Goal: Task Accomplishment & Management: Manage account settings

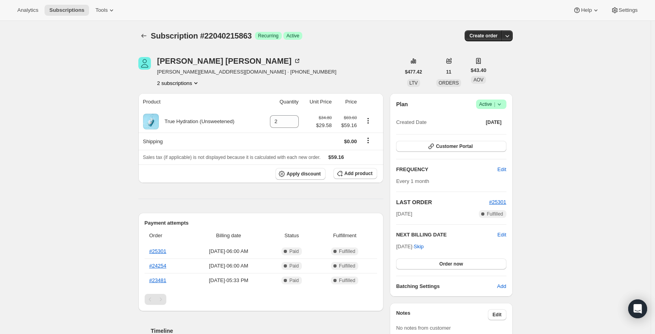
click at [195, 82] on icon "Product actions" at bounding box center [196, 83] width 8 height 8
click at [178, 96] on span "21825159479" at bounding box center [169, 98] width 32 height 6
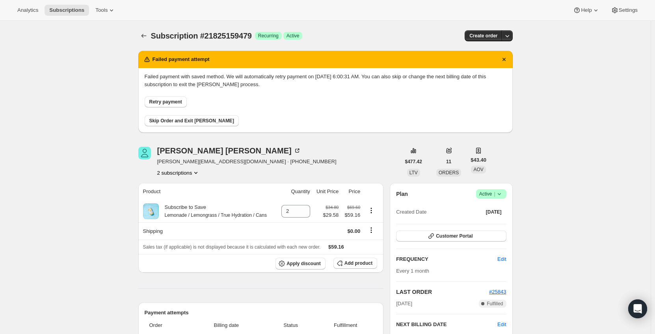
click at [191, 171] on button "2 subscriptions" at bounding box center [178, 173] width 43 height 8
click at [197, 199] on span "22040215863" at bounding box center [180, 201] width 55 height 8
drag, startPoint x: 249, startPoint y: 35, endPoint x: 204, endPoint y: 36, distance: 44.1
click at [204, 36] on div "Subscription #22040215863 Success Recurring Success Active" at bounding box center [265, 35] width 228 height 11
copy span "22040215863"
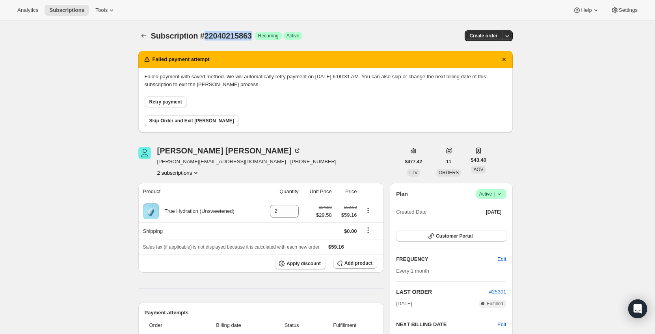
click at [192, 176] on button "2 subscriptions" at bounding box center [178, 173] width 43 height 8
click at [196, 185] on span "21825159479" at bounding box center [180, 188] width 55 height 8
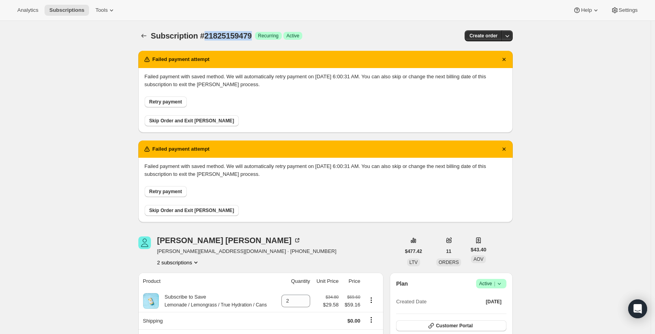
drag, startPoint x: 225, startPoint y: 34, endPoint x: 204, endPoint y: 34, distance: 20.9
click at [204, 34] on span "Subscription #21825159479" at bounding box center [201, 36] width 101 height 9
copy span "21825159479"
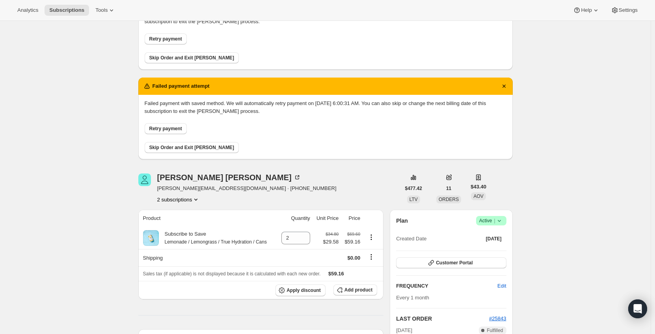
scroll to position [197, 0]
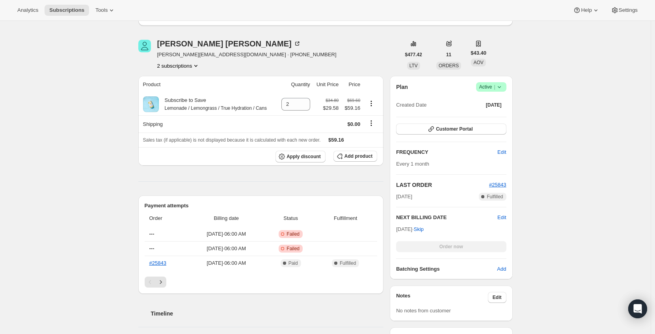
click at [476, 122] on div "Plan Success Active | Created Date Apr 16, 2025 Customer Portal FREQUENCY Edit …" at bounding box center [451, 177] width 110 height 191
click at [475, 128] on button "Customer Portal" at bounding box center [451, 129] width 110 height 11
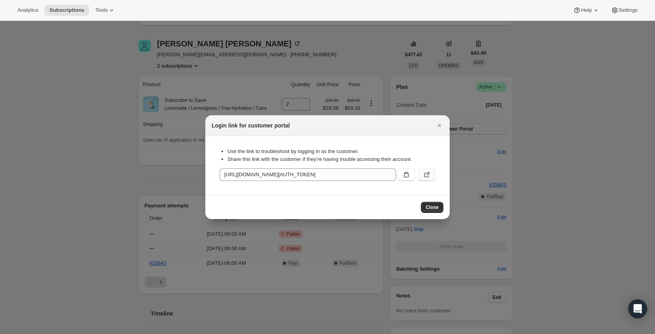
click at [426, 174] on icon ":rj0:" at bounding box center [427, 175] width 8 height 8
click at [438, 125] on icon "Close" at bounding box center [439, 126] width 8 height 8
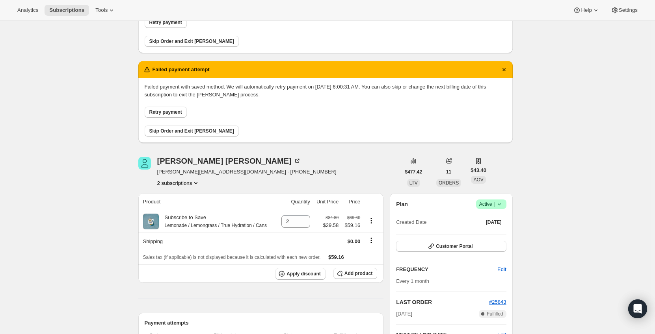
scroll to position [79, 0]
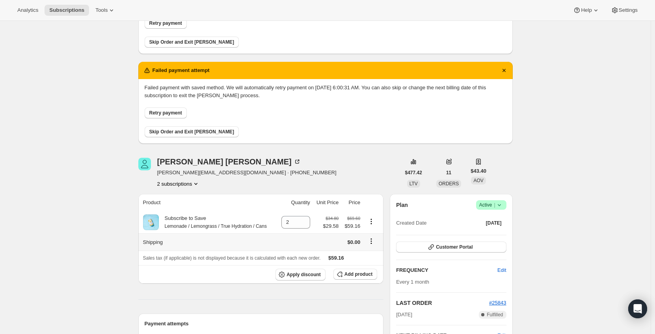
click at [374, 241] on icon "Shipping actions" at bounding box center [371, 241] width 8 height 8
click at [372, 254] on span "Edit shipping rate" at bounding box center [372, 257] width 39 height 6
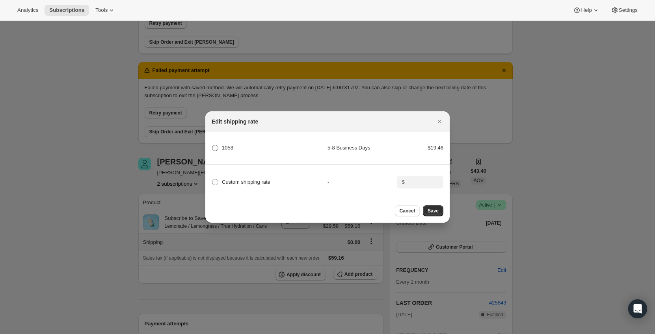
click at [226, 146] on span "1058" at bounding box center [227, 148] width 11 height 6
click at [212, 145] on input "1058" at bounding box center [212, 145] width 0 height 0
radio input "true"
click at [433, 219] on div "Cancel Save" at bounding box center [327, 211] width 244 height 24
click at [436, 214] on span "Save" at bounding box center [432, 211] width 11 height 6
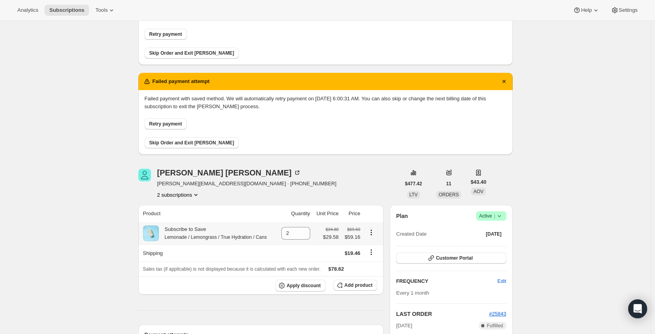
scroll to position [118, 0]
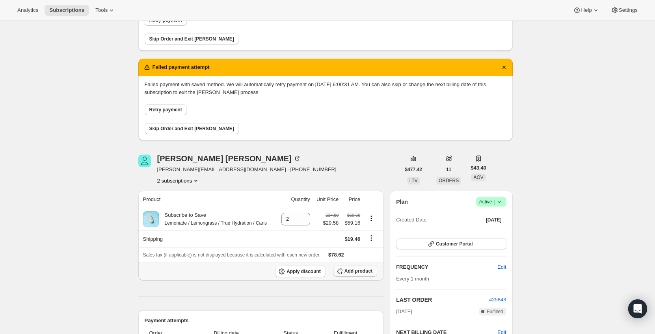
click at [363, 272] on span "Add product" at bounding box center [358, 271] width 28 height 6
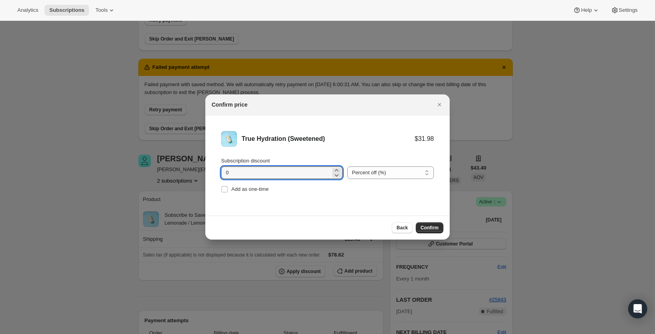
drag, startPoint x: 275, startPoint y: 172, endPoint x: 199, endPoint y: 176, distance: 75.7
type input "15"
click at [299, 191] on div "Add as one-time" at bounding box center [327, 189] width 213 height 11
click at [433, 230] on span "Confirm" at bounding box center [429, 228] width 18 height 6
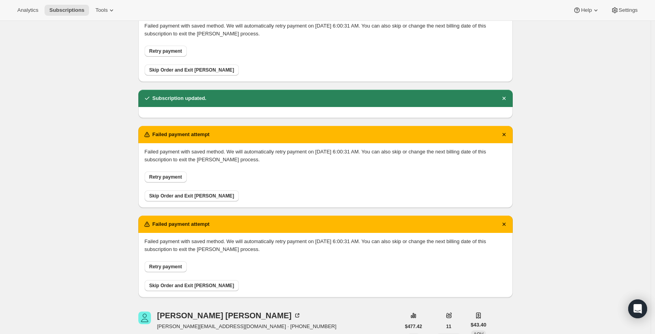
scroll to position [258, 0]
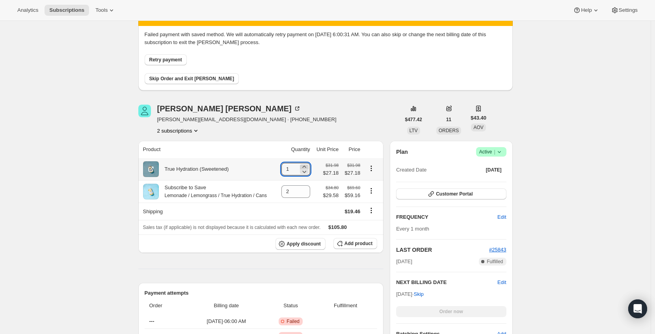
click at [305, 166] on icon at bounding box center [304, 167] width 8 height 8
type input "2"
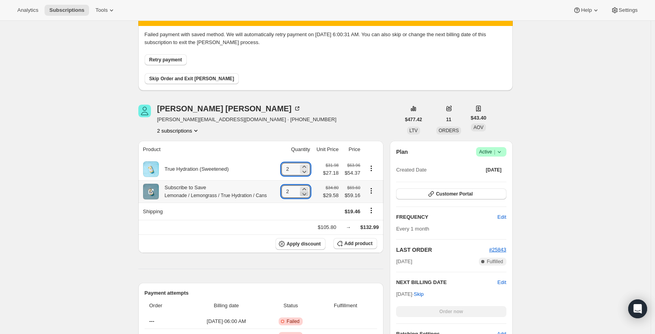
click at [308, 195] on icon at bounding box center [304, 194] width 8 height 8
type input "0"
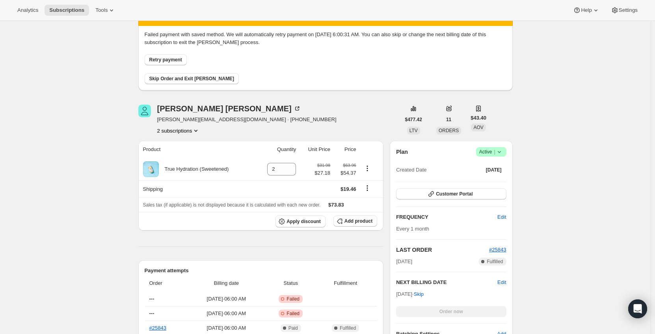
click at [499, 151] on icon at bounding box center [499, 152] width 8 height 8
click at [498, 185] on span "Cancel subscription" at bounding box center [493, 181] width 45 height 8
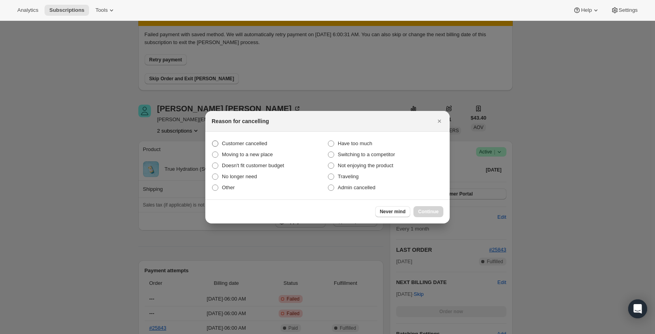
click at [238, 144] on span "Customer cancelled" at bounding box center [244, 144] width 45 height 6
click at [212, 141] on input "Customer cancelled" at bounding box center [212, 141] width 0 height 0
radio input "true"
drag, startPoint x: 424, startPoint y: 203, endPoint x: 425, endPoint y: 207, distance: 4.0
click at [424, 203] on div "Never mind Continue" at bounding box center [327, 212] width 244 height 24
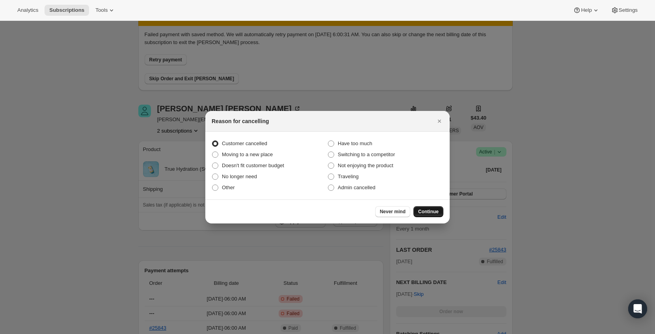
click at [427, 211] on span "Continue" at bounding box center [428, 212] width 20 height 6
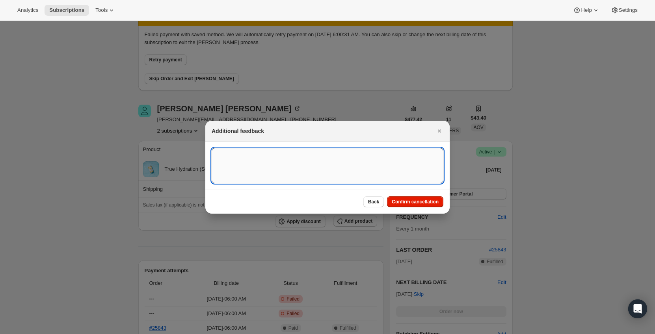
click at [306, 173] on textarea ":rso:" at bounding box center [327, 165] width 232 height 35
type textarea "Customer cancelled via support email 8/18 - ED"
click at [403, 200] on span "Confirm cancellation" at bounding box center [414, 202] width 47 height 6
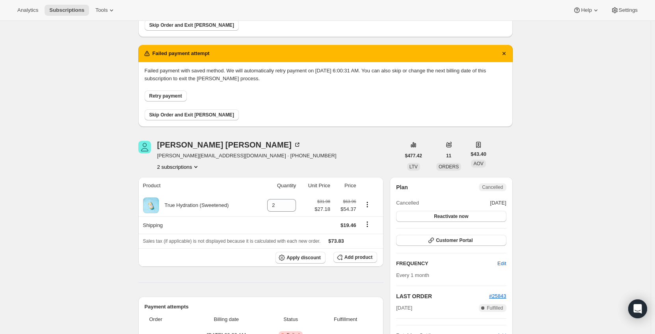
click at [185, 169] on button "2 subscriptions" at bounding box center [178, 167] width 43 height 8
click at [189, 194] on span "22040215863" at bounding box center [180, 195] width 55 height 8
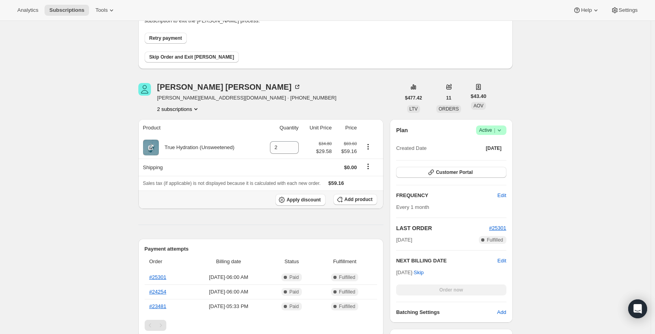
scroll to position [315, 0]
click at [368, 170] on icon "Shipping actions" at bounding box center [367, 169] width 1 height 1
click at [370, 182] on span "Edit shipping rate" at bounding box center [368, 183] width 39 height 6
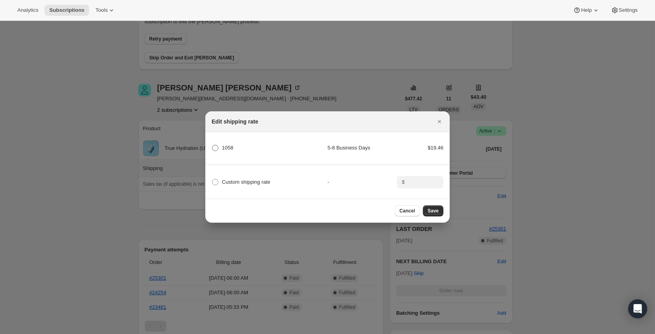
click at [221, 149] on label "1058" at bounding box center [222, 148] width 22 height 11
click at [212, 145] on input "1058" at bounding box center [212, 145] width 0 height 0
radio input "true"
click at [438, 212] on span "Save" at bounding box center [432, 211] width 11 height 6
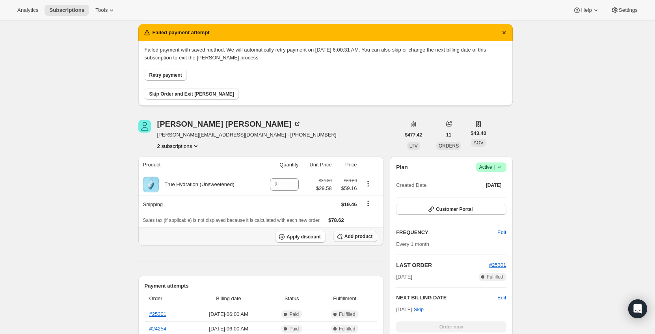
click at [354, 234] on span "Add product" at bounding box center [358, 237] width 28 height 6
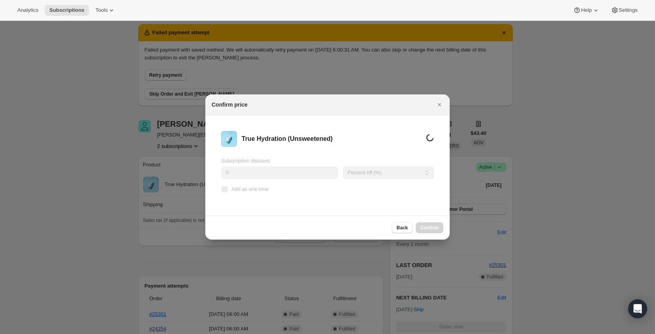
scroll to position [0, 0]
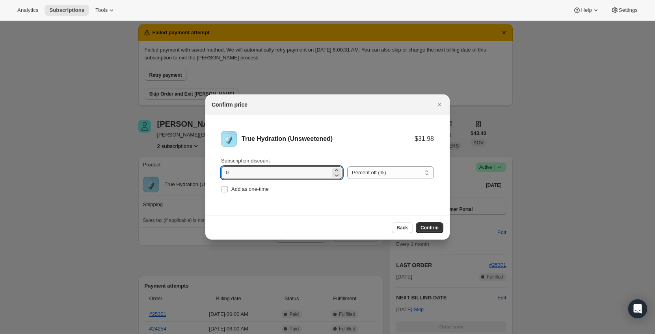
drag, startPoint x: 266, startPoint y: 172, endPoint x: 180, endPoint y: 174, distance: 86.3
type input "15"
click at [265, 219] on div "Back Confirm" at bounding box center [327, 228] width 244 height 24
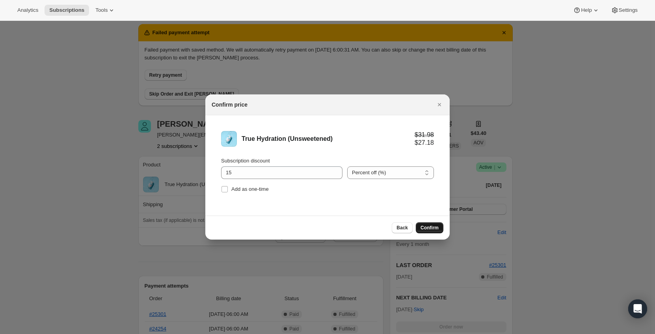
click at [423, 225] on button "Confirm" at bounding box center [429, 228] width 28 height 11
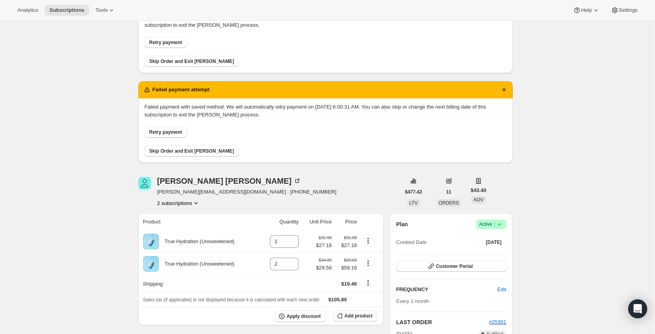
scroll to position [297, 0]
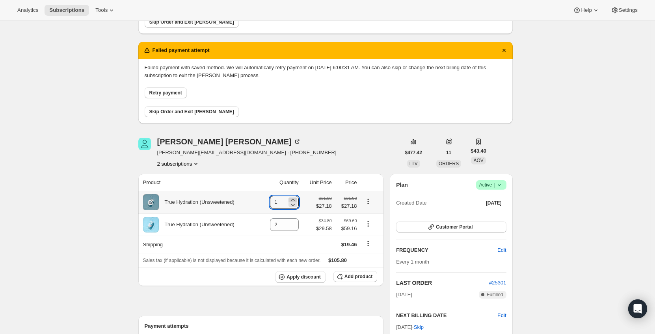
click at [295, 198] on icon at bounding box center [293, 200] width 8 height 8
type input "2"
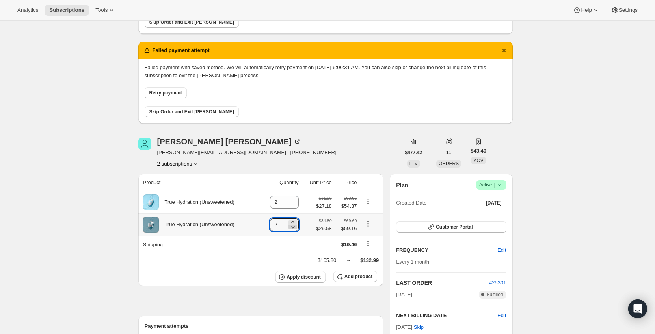
click at [294, 229] on icon at bounding box center [293, 227] width 4 height 2
type input "0"
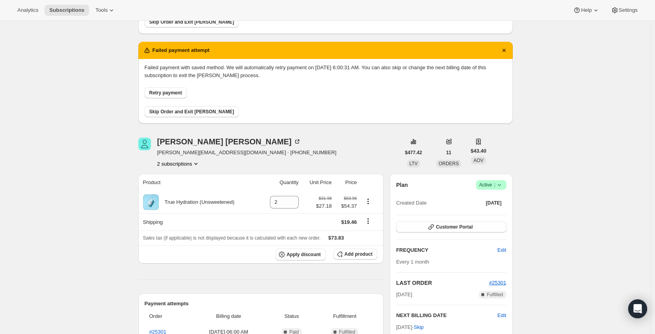
click at [497, 185] on icon at bounding box center [499, 185] width 8 height 8
click at [500, 213] on span "Cancel subscription" at bounding box center [493, 214] width 45 height 6
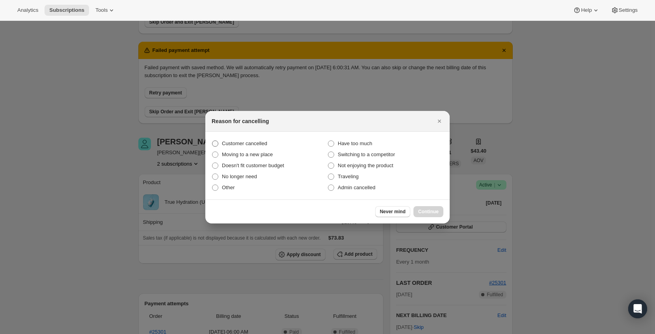
click at [236, 142] on span "Customer cancelled" at bounding box center [244, 144] width 45 height 6
click at [212, 141] on input "Customer cancelled" at bounding box center [212, 141] width 0 height 0
radio input "true"
click at [428, 211] on span "Continue" at bounding box center [428, 212] width 20 height 6
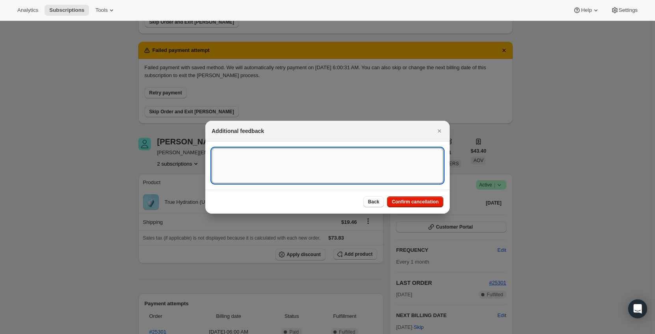
click at [258, 162] on textarea ":r1av:" at bounding box center [327, 165] width 232 height 35
type textarea "Customer cancelled via support email 8/18 - ED"
click at [423, 203] on span "Confirm cancellation" at bounding box center [414, 202] width 47 height 6
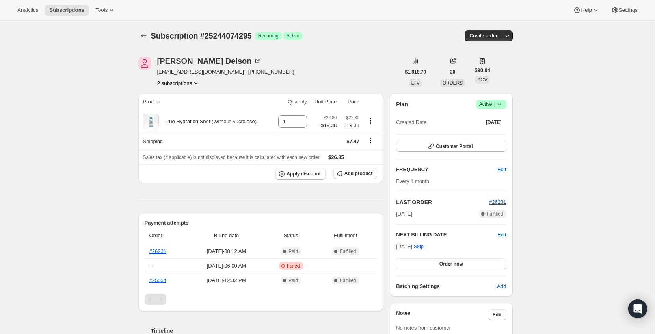
click at [186, 82] on button "2 subscriptions" at bounding box center [178, 83] width 43 height 8
click at [190, 94] on span "14460551479" at bounding box center [180, 98] width 55 height 8
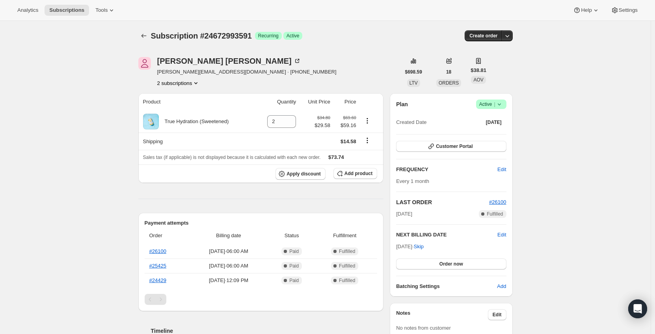
click at [181, 85] on button "2 subscriptions" at bounding box center [178, 83] width 43 height 8
click at [180, 101] on span "14854979895" at bounding box center [169, 98] width 32 height 6
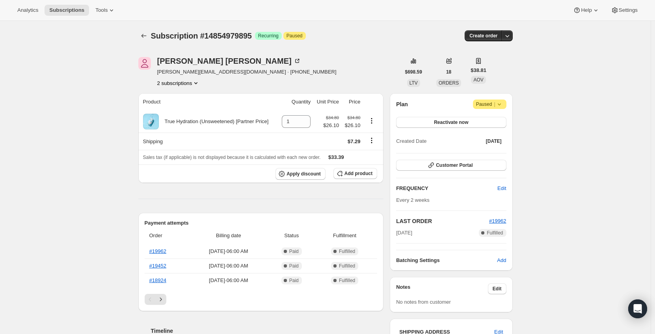
click at [183, 82] on button "2 subscriptions" at bounding box center [178, 83] width 43 height 8
click at [188, 108] on span "24672993591" at bounding box center [180, 112] width 55 height 8
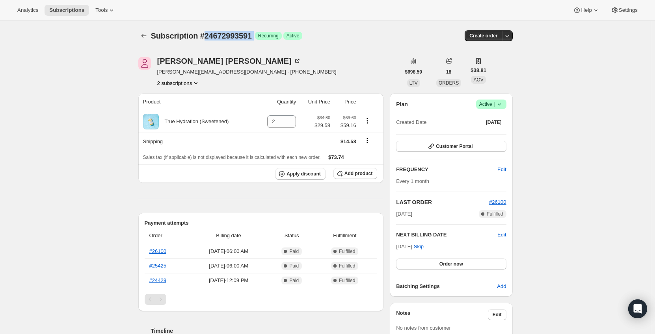
drag, startPoint x: 256, startPoint y: 35, endPoint x: 203, endPoint y: 40, distance: 52.6
click at [203, 40] on div "Subscription #24672993591 Success Recurring Success Active" at bounding box center [265, 35] width 228 height 11
click at [248, 54] on div "[PERSON_NAME] [PERSON_NAME][EMAIL_ADDRESS][DOMAIN_NAME] · [PHONE_NUMBER] 2 subs…" at bounding box center [322, 325] width 380 height 560
drag, startPoint x: 254, startPoint y: 37, endPoint x: 200, endPoint y: 37, distance: 53.6
click at [200, 37] on div "Subscription #24672993591 Success Recurring Success Active" at bounding box center [265, 35] width 228 height 11
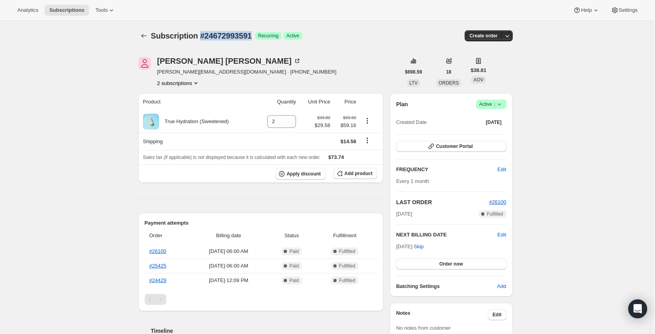
copy span "#24672993591"
click at [122, 56] on div "Subscription #24672993591. This page is ready Subscription #24672993591 Success…" at bounding box center [325, 324] width 650 height 607
drag, startPoint x: 187, startPoint y: 72, endPoint x: 157, endPoint y: 72, distance: 30.7
click at [157, 72] on div "[PERSON_NAME] [PERSON_NAME][EMAIL_ADDRESS][DOMAIN_NAME] · [PHONE_NUMBER] 2 subs…" at bounding box center [269, 72] width 262 height 30
copy span "[PERSON_NAME][EMAIL_ADDRESS][DOMAIN_NAME]"
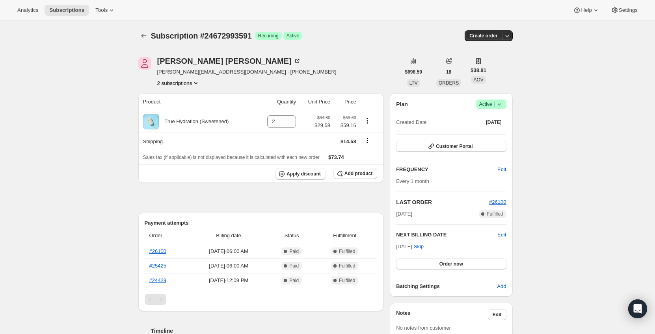
click at [61, 100] on div "Subscription #24672993591. This page is ready Subscription #24672993591 Success…" at bounding box center [325, 324] width 650 height 607
click at [367, 121] on icon "Product actions" at bounding box center [366, 120] width 1 height 1
click at [95, 156] on div "Subscription #24672993591. This page is ready Subscription #24672993591 Success…" at bounding box center [325, 324] width 650 height 607
